Goal: Task Accomplishment & Management: Manage account settings

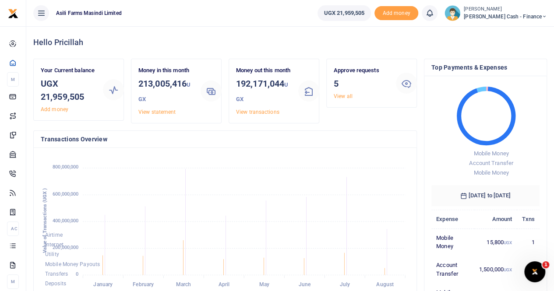
click at [491, 16] on span "Petty Cash - Finance" at bounding box center [505, 17] width 83 height 8
click at [496, 32] on link "Switch accounts" at bounding box center [484, 32] width 69 height 12
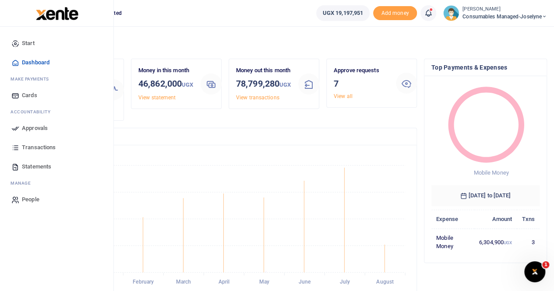
click at [38, 127] on span "Approvals" at bounding box center [35, 128] width 26 height 9
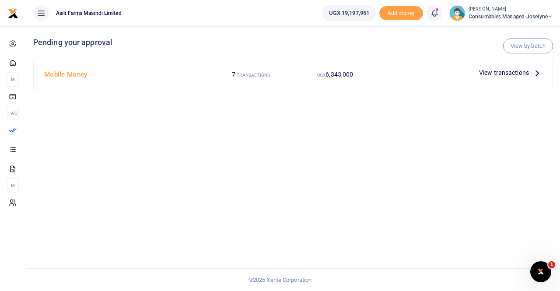
click at [533, 70] on icon at bounding box center [538, 73] width 10 height 10
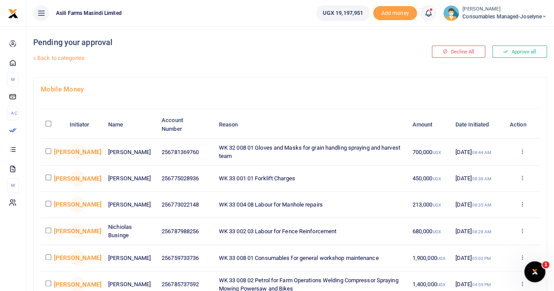
click at [521, 148] on icon at bounding box center [522, 151] width 6 height 6
click at [484, 201] on link "Details" at bounding box center [489, 205] width 69 height 12
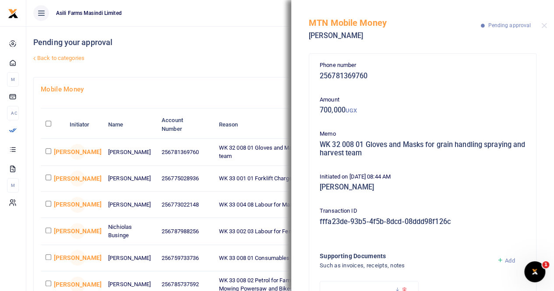
scroll to position [87, 0]
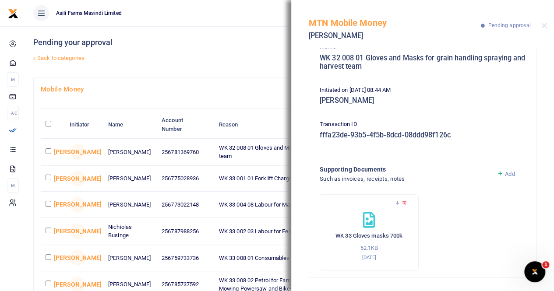
click at [396, 206] on div at bounding box center [369, 208] width 81 height 9
click at [396, 199] on div "WK 33 Gloves masks 700k 52.1KB 13th Aug 2025" at bounding box center [369, 232] width 99 height 76
click at [396, 203] on icon at bounding box center [397, 204] width 6 height 6
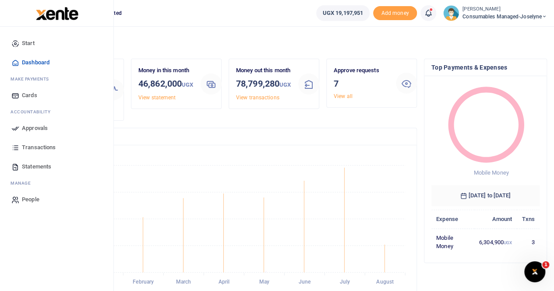
click at [30, 127] on span "Approvals" at bounding box center [35, 128] width 26 height 9
click at [29, 126] on span "Approvals" at bounding box center [35, 128] width 26 height 9
click at [32, 127] on span "Approvals" at bounding box center [35, 128] width 26 height 9
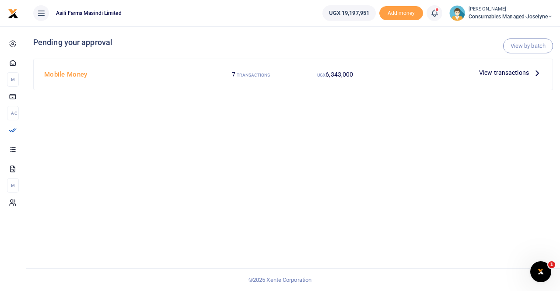
click at [532, 72] on p "View transactions" at bounding box center [510, 73] width 63 height 10
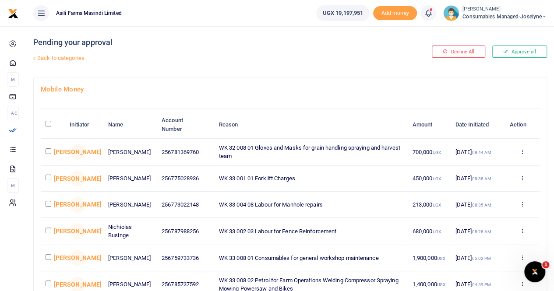
click at [522, 149] on icon at bounding box center [522, 151] width 6 height 6
click at [479, 204] on link "Details" at bounding box center [489, 205] width 69 height 12
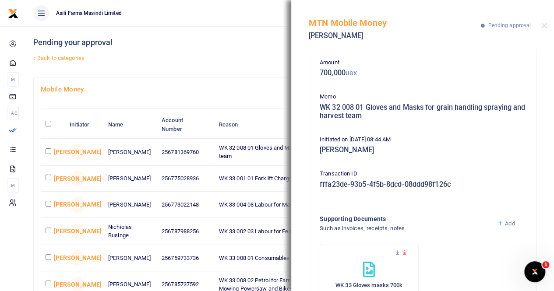
scroll to position [87, 0]
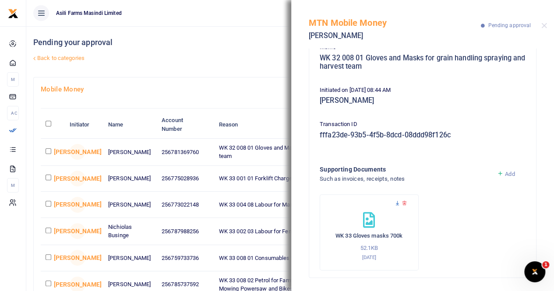
click at [395, 204] on icon at bounding box center [397, 204] width 6 height 6
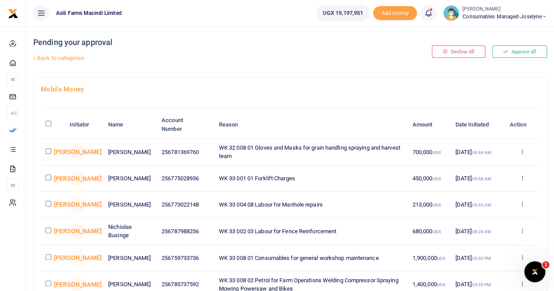
click at [522, 176] on icon at bounding box center [522, 178] width 6 height 6
click at [489, 227] on link "Details" at bounding box center [489, 232] width 69 height 12
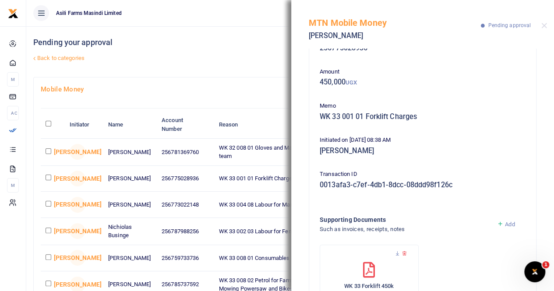
scroll to position [78, 0]
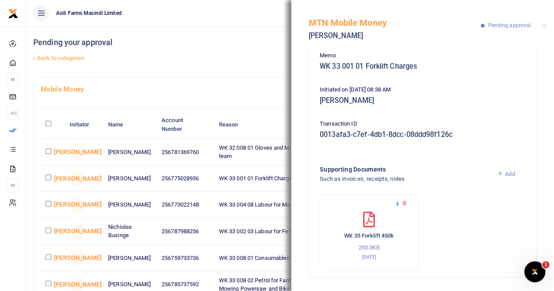
click at [394, 202] on icon at bounding box center [397, 204] width 6 height 6
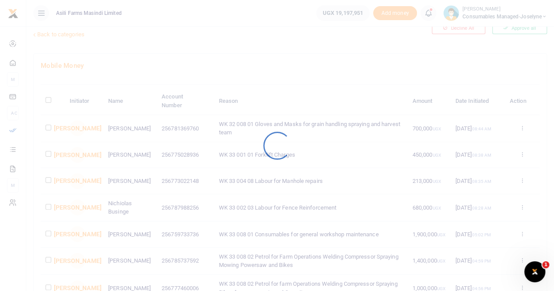
scroll to position [44, 0]
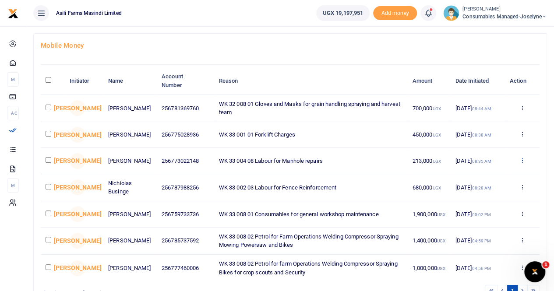
click at [522, 160] on icon at bounding box center [522, 160] width 6 height 6
click at [490, 211] on link "Details" at bounding box center [489, 215] width 69 height 12
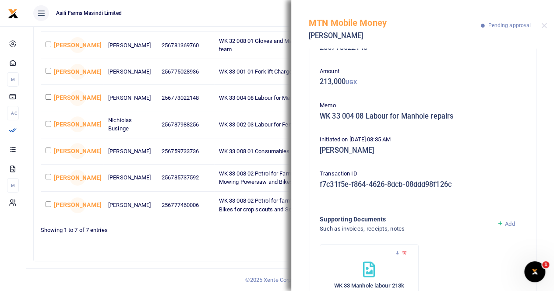
scroll to position [78, 0]
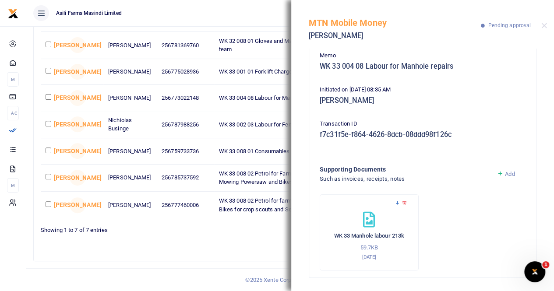
click at [396, 202] on icon at bounding box center [397, 204] width 6 height 6
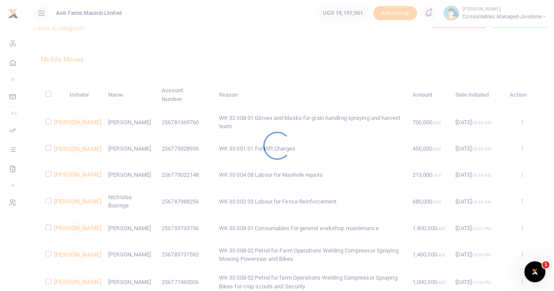
scroll to position [44, 0]
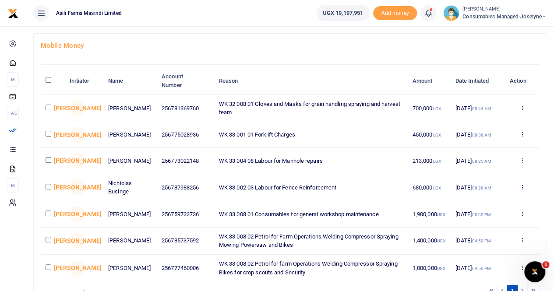
click at [523, 188] on icon at bounding box center [522, 187] width 6 height 6
click at [485, 242] on link "Details" at bounding box center [489, 242] width 69 height 12
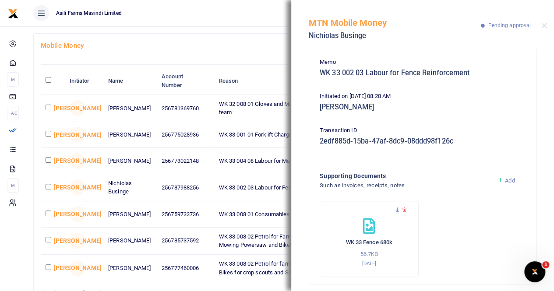
scroll to position [78, 0]
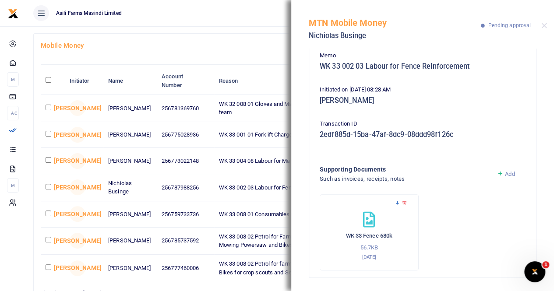
click at [396, 202] on icon at bounding box center [397, 204] width 6 height 6
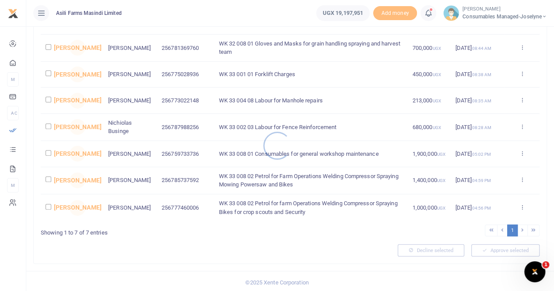
scroll to position [109, 0]
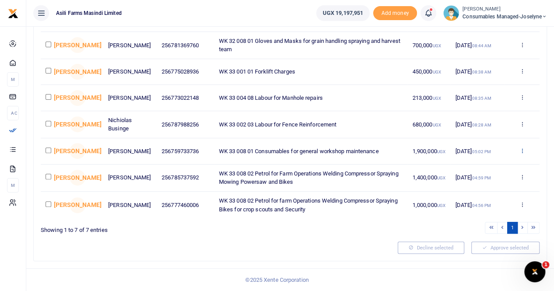
click at [522, 148] on icon at bounding box center [522, 151] width 6 height 6
click at [484, 204] on link "Details" at bounding box center [489, 207] width 69 height 12
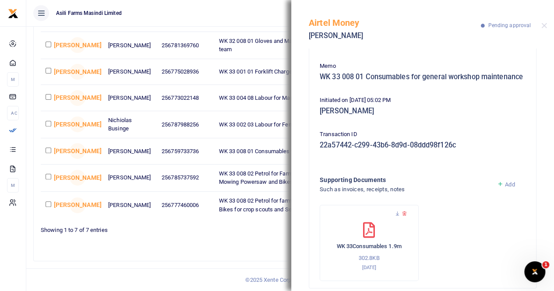
scroll to position [87, 0]
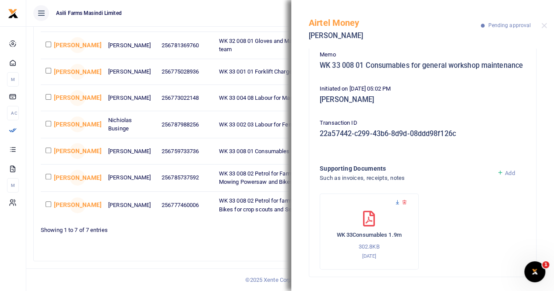
click at [398, 202] on icon at bounding box center [397, 203] width 6 height 6
click at [396, 201] on icon at bounding box center [397, 203] width 6 height 6
click at [396, 203] on icon at bounding box center [397, 203] width 6 height 6
click at [396, 202] on icon at bounding box center [397, 203] width 6 height 6
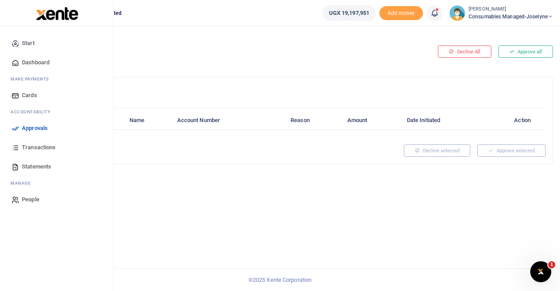
click at [33, 127] on span "Approvals" at bounding box center [35, 128] width 26 height 9
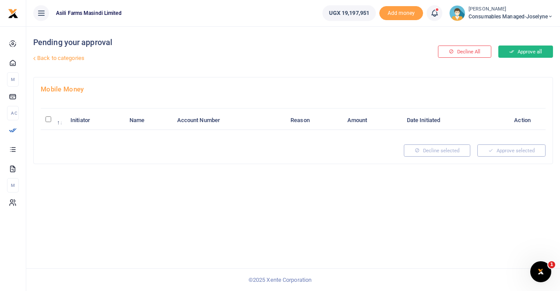
click at [524, 52] on button "Approve all" at bounding box center [526, 52] width 55 height 12
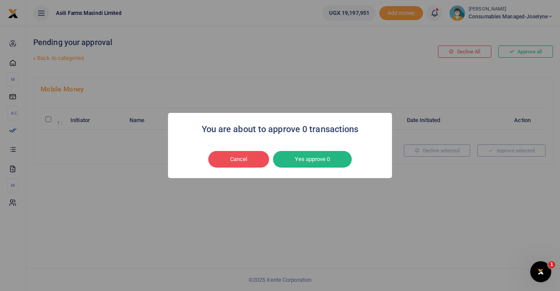
click at [271, 58] on div "You are about to approve 0 transactions × Cancel No Yes approve 0" at bounding box center [280, 145] width 560 height 291
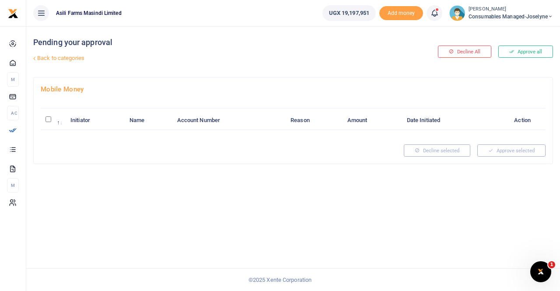
click at [509, 13] on span "Consumables managed-Joselyne" at bounding box center [511, 17] width 85 height 8
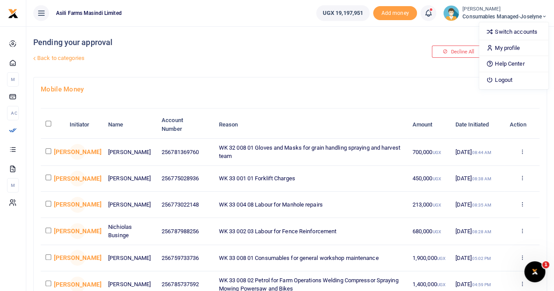
click at [320, 64] on link "Back to categories" at bounding box center [202, 58] width 342 height 15
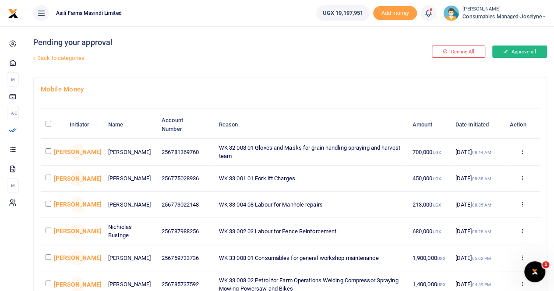
click at [518, 46] on button "Approve all" at bounding box center [519, 52] width 55 height 12
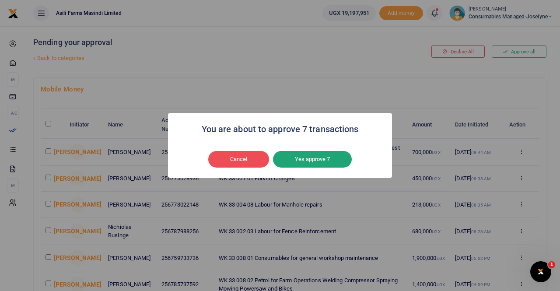
click at [309, 161] on button "Yes approve 7" at bounding box center [312, 159] width 79 height 17
